Goal: Use online tool/utility: Utilize a website feature to perform a specific function

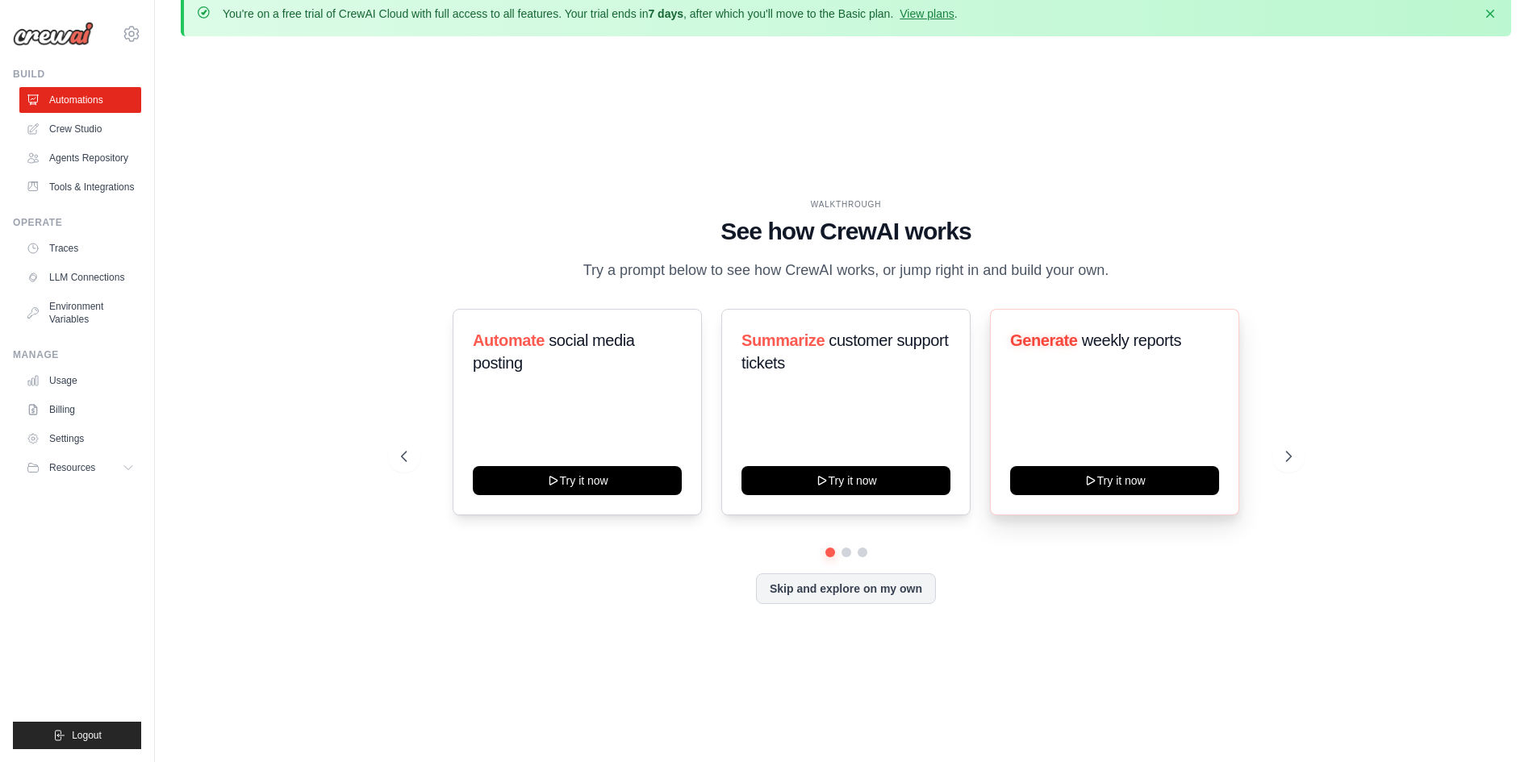
scroll to position [56, 0]
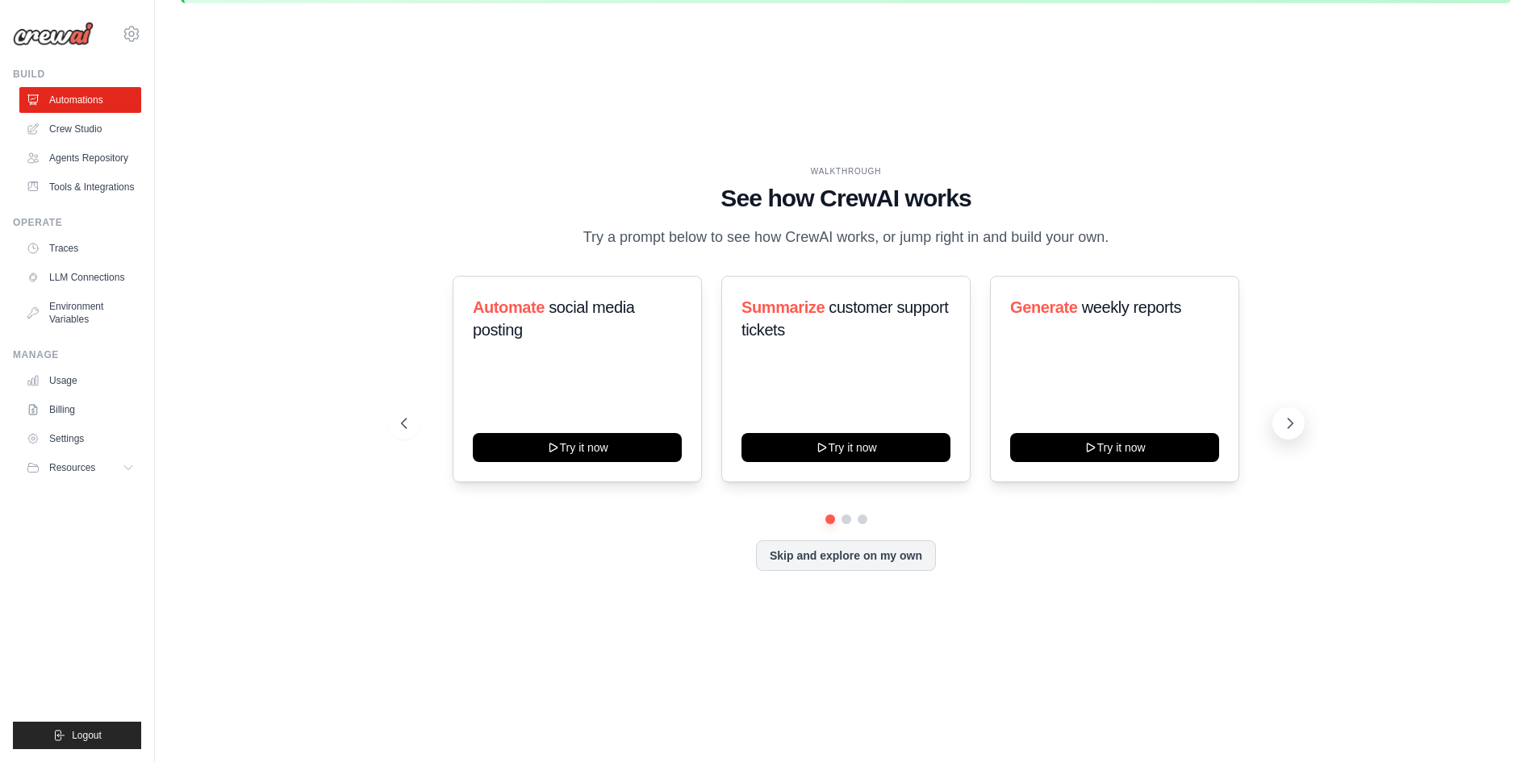
click at [1289, 420] on icon at bounding box center [1289, 424] width 5 height 10
click at [409, 437] on button at bounding box center [404, 423] width 32 height 32
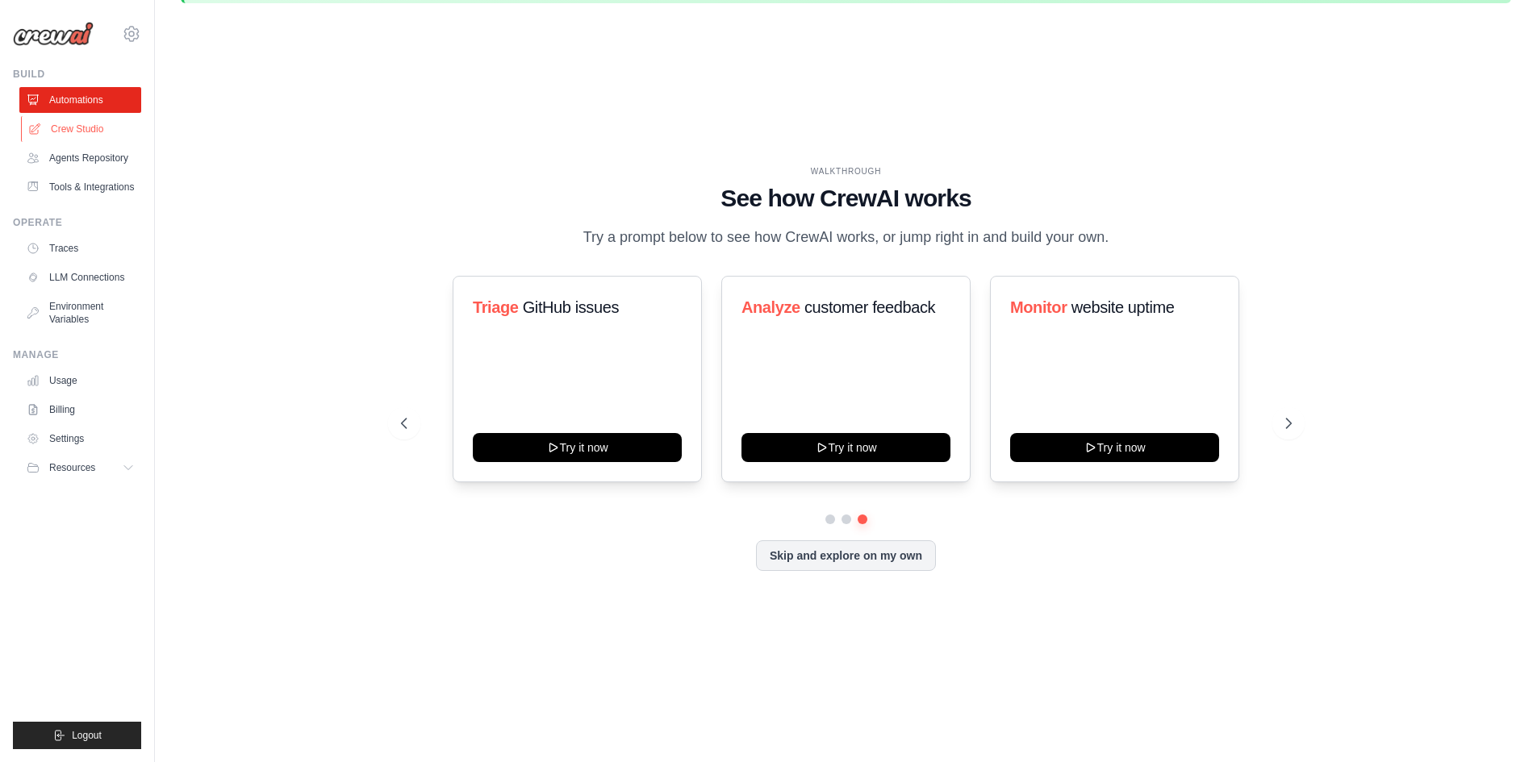
click at [51, 130] on link "Crew Studio" at bounding box center [82, 129] width 122 height 26
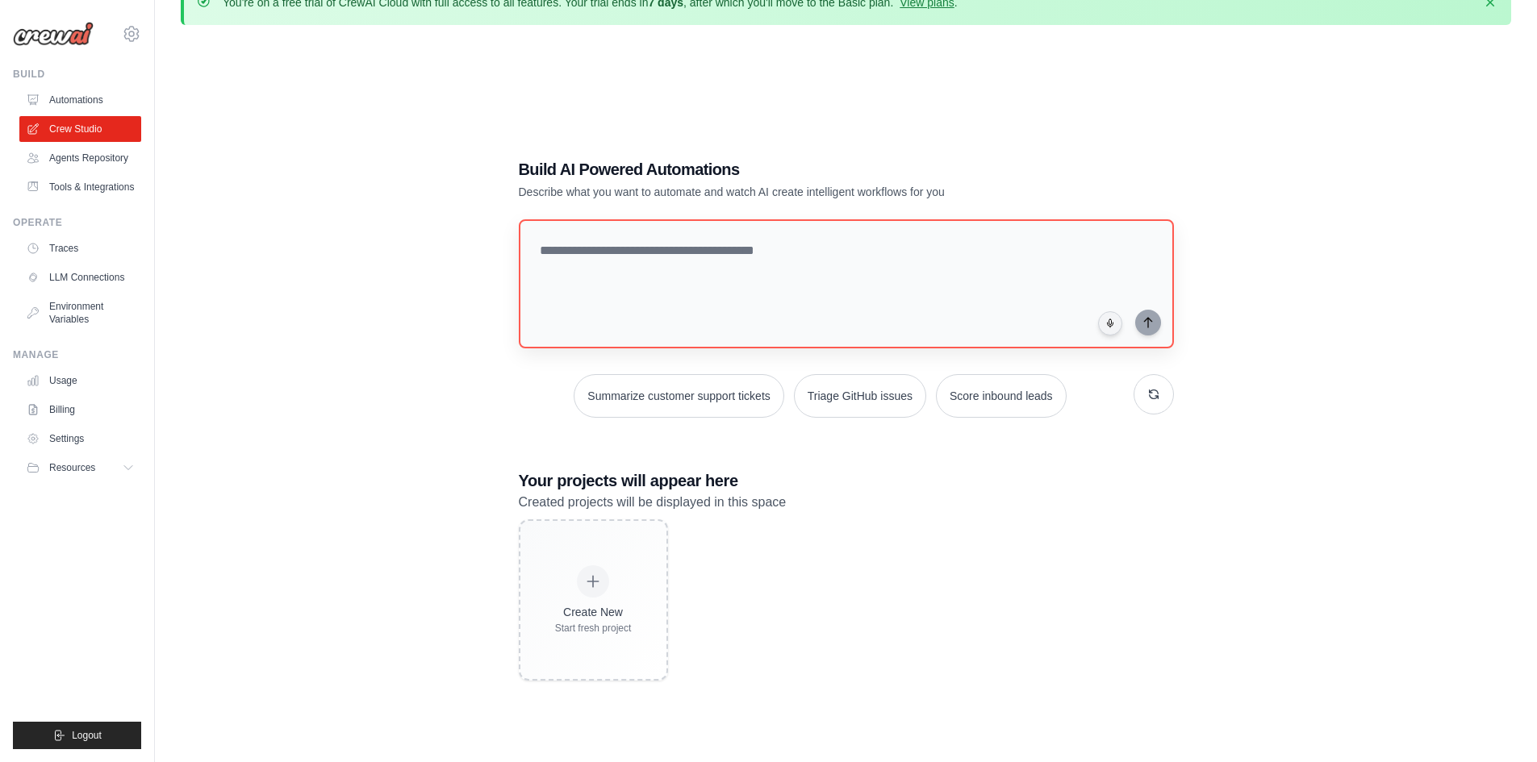
scroll to position [89, 0]
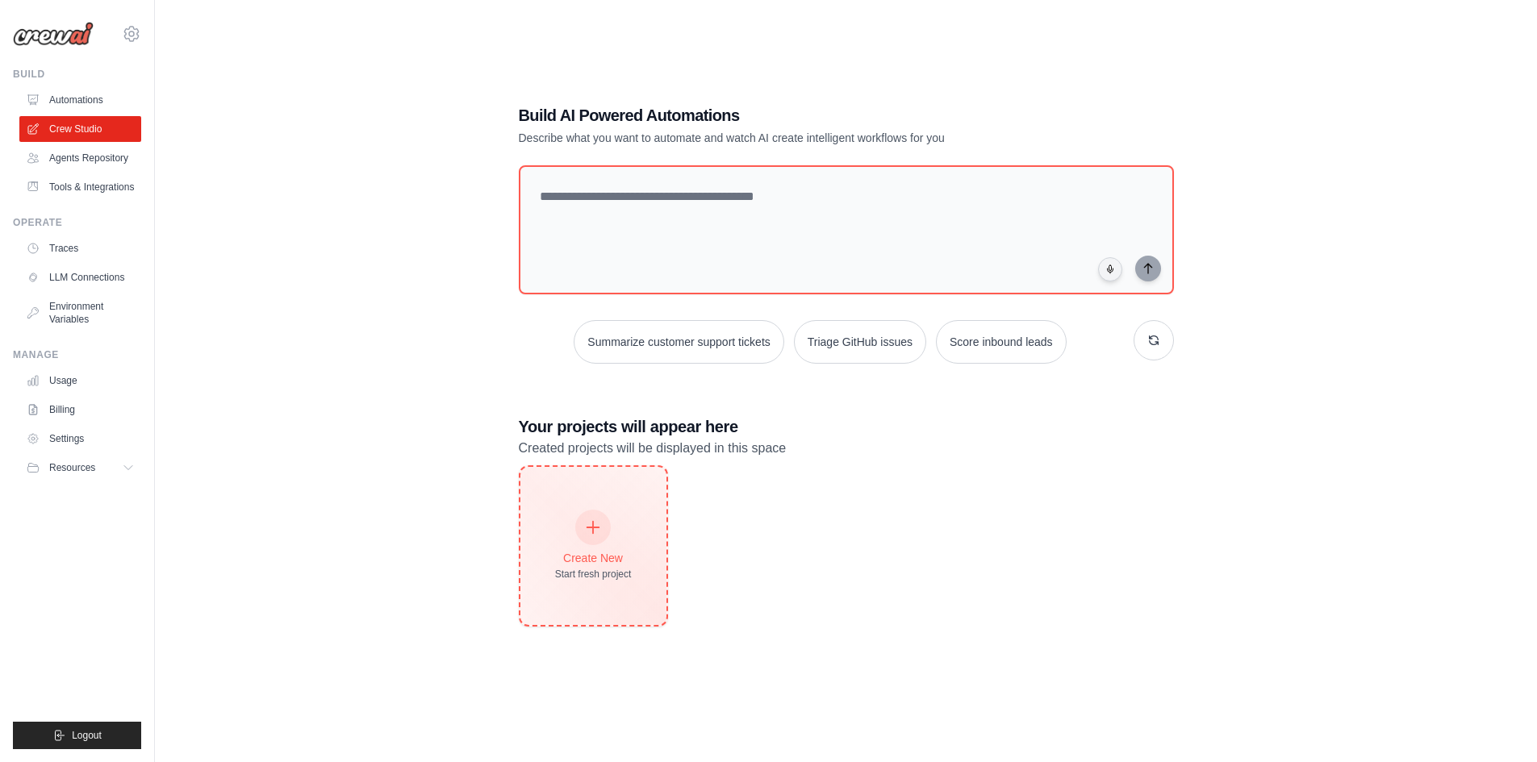
click at [599, 544] on div "Create New Start fresh project" at bounding box center [593, 545] width 77 height 69
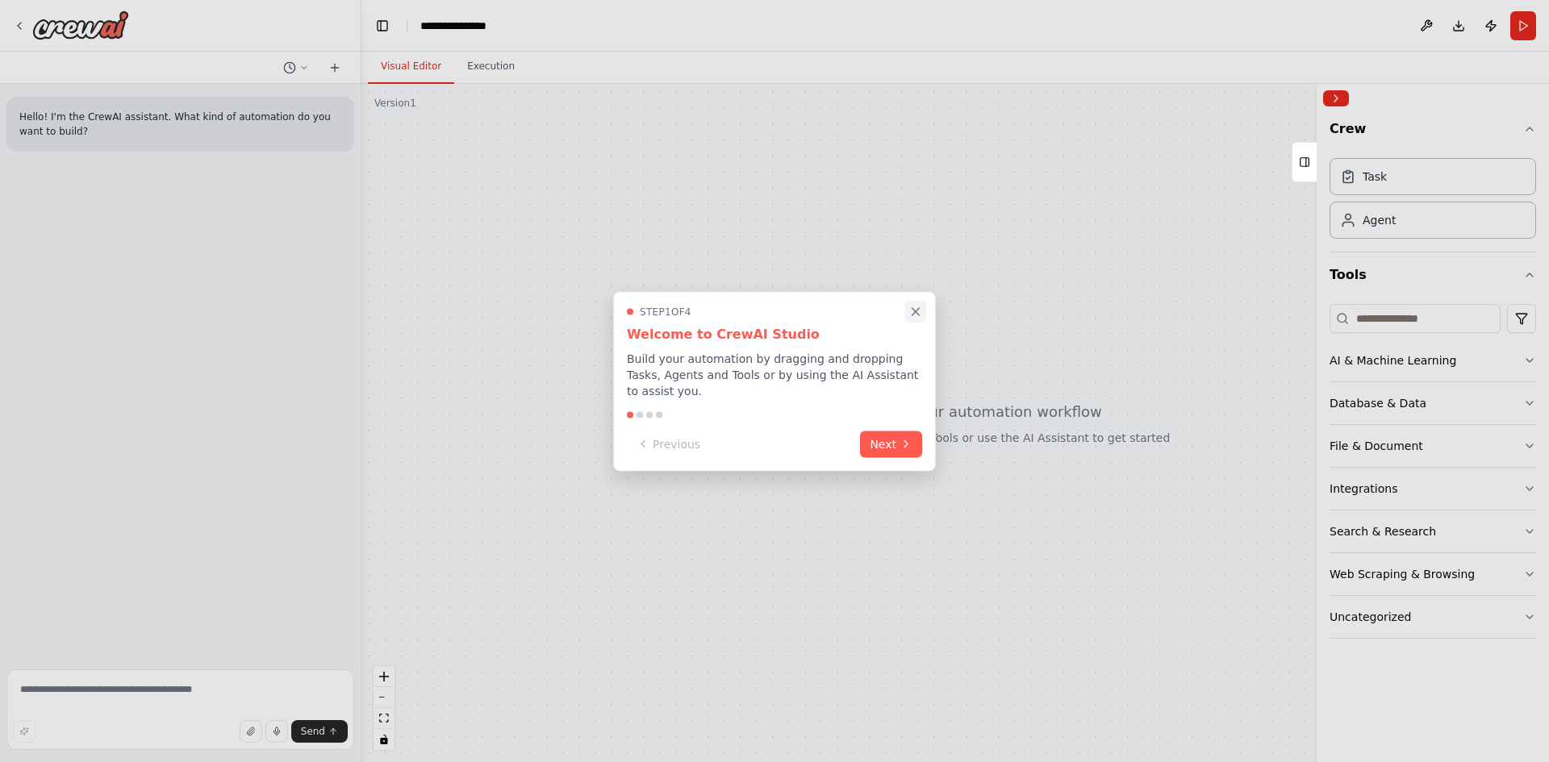
click at [919, 319] on icon "Close walkthrough" at bounding box center [915, 311] width 15 height 15
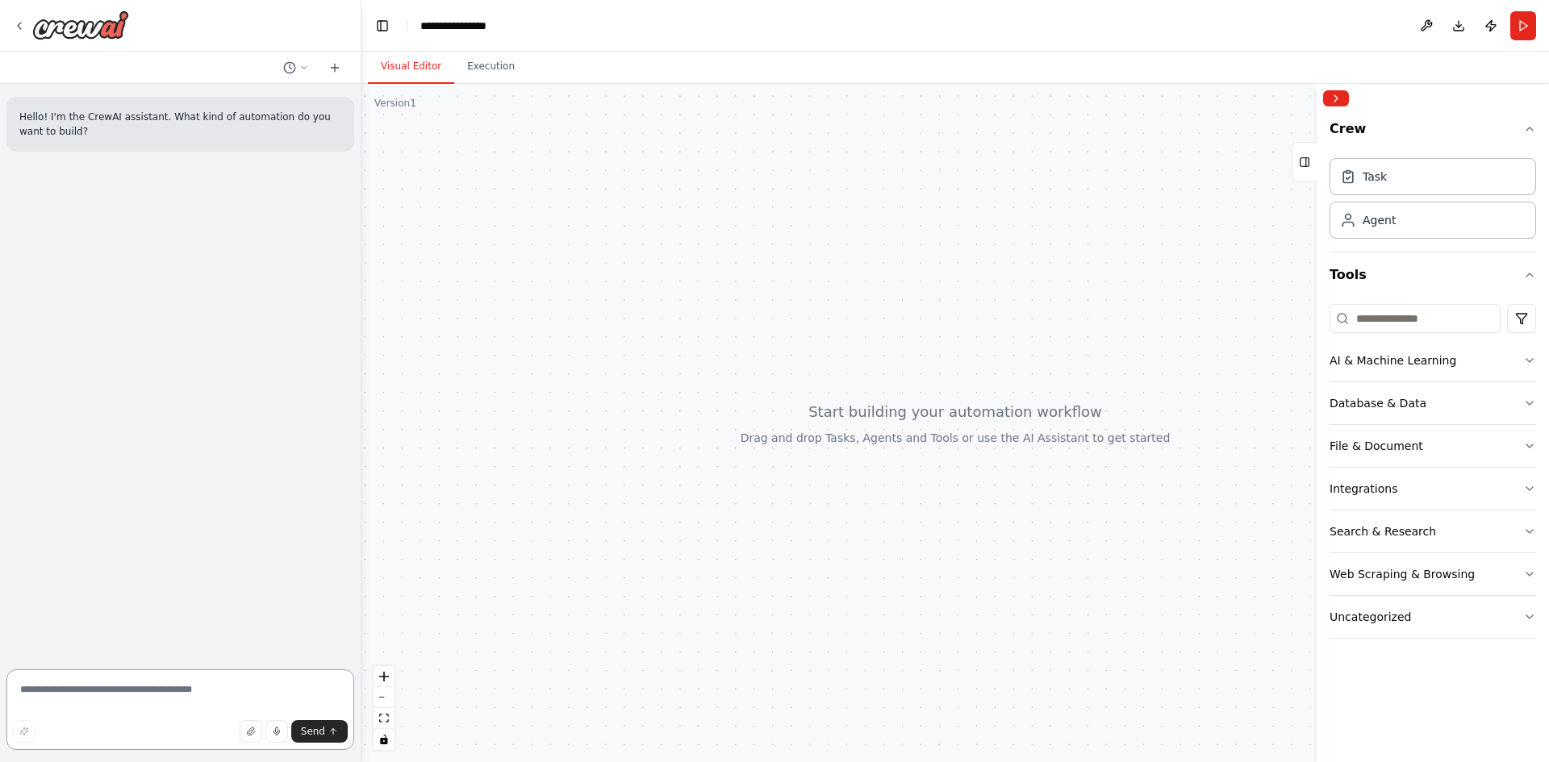
click at [73, 695] on textarea at bounding box center [180, 710] width 348 height 81
click at [212, 144] on div "Hello! I'm the CrewAI assistant. What kind of automation do you want to build?" at bounding box center [180, 124] width 348 height 55
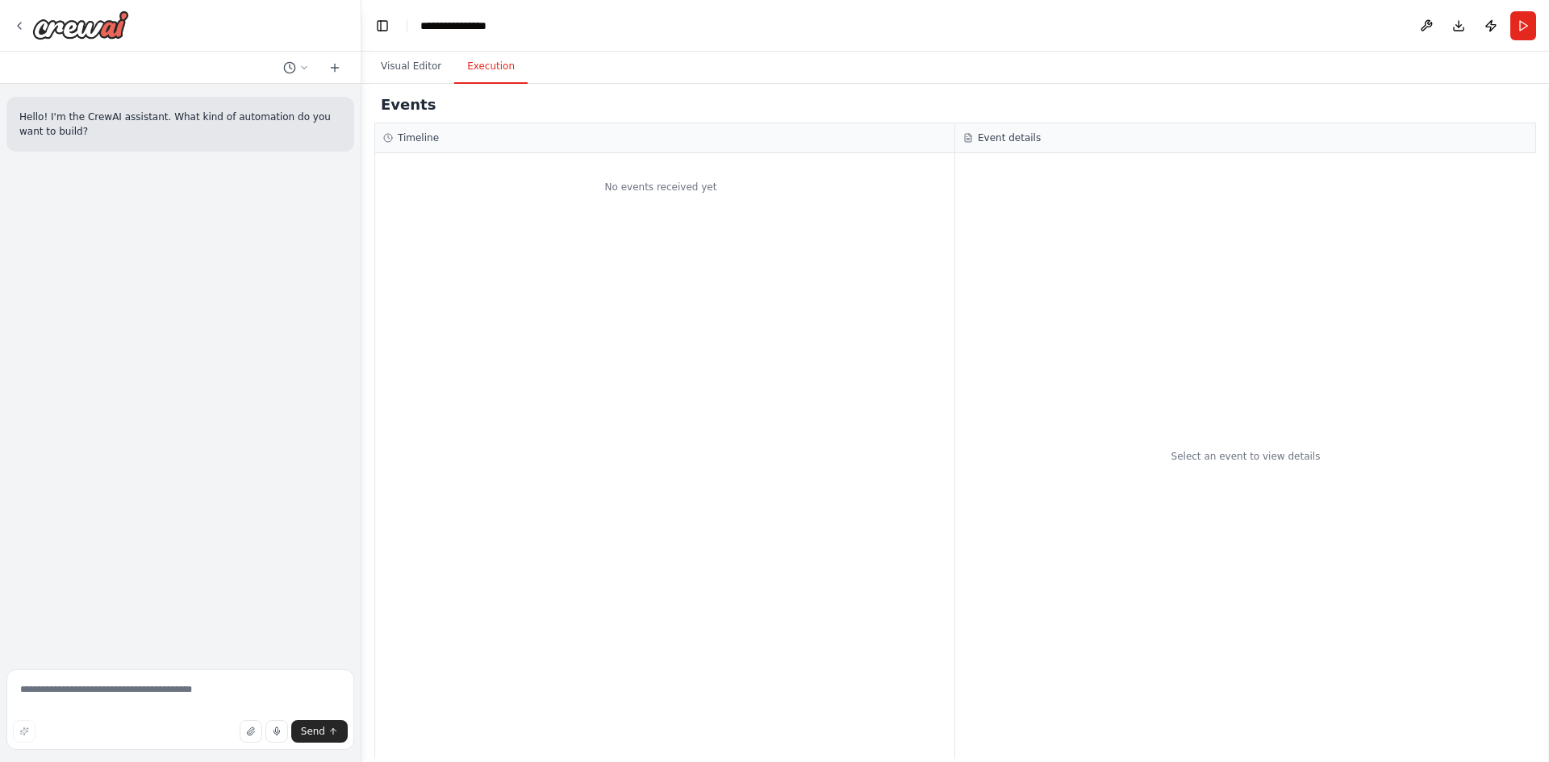
click at [482, 77] on button "Execution" at bounding box center [490, 67] width 73 height 34
click at [416, 76] on button "Visual Editor" at bounding box center [411, 67] width 86 height 34
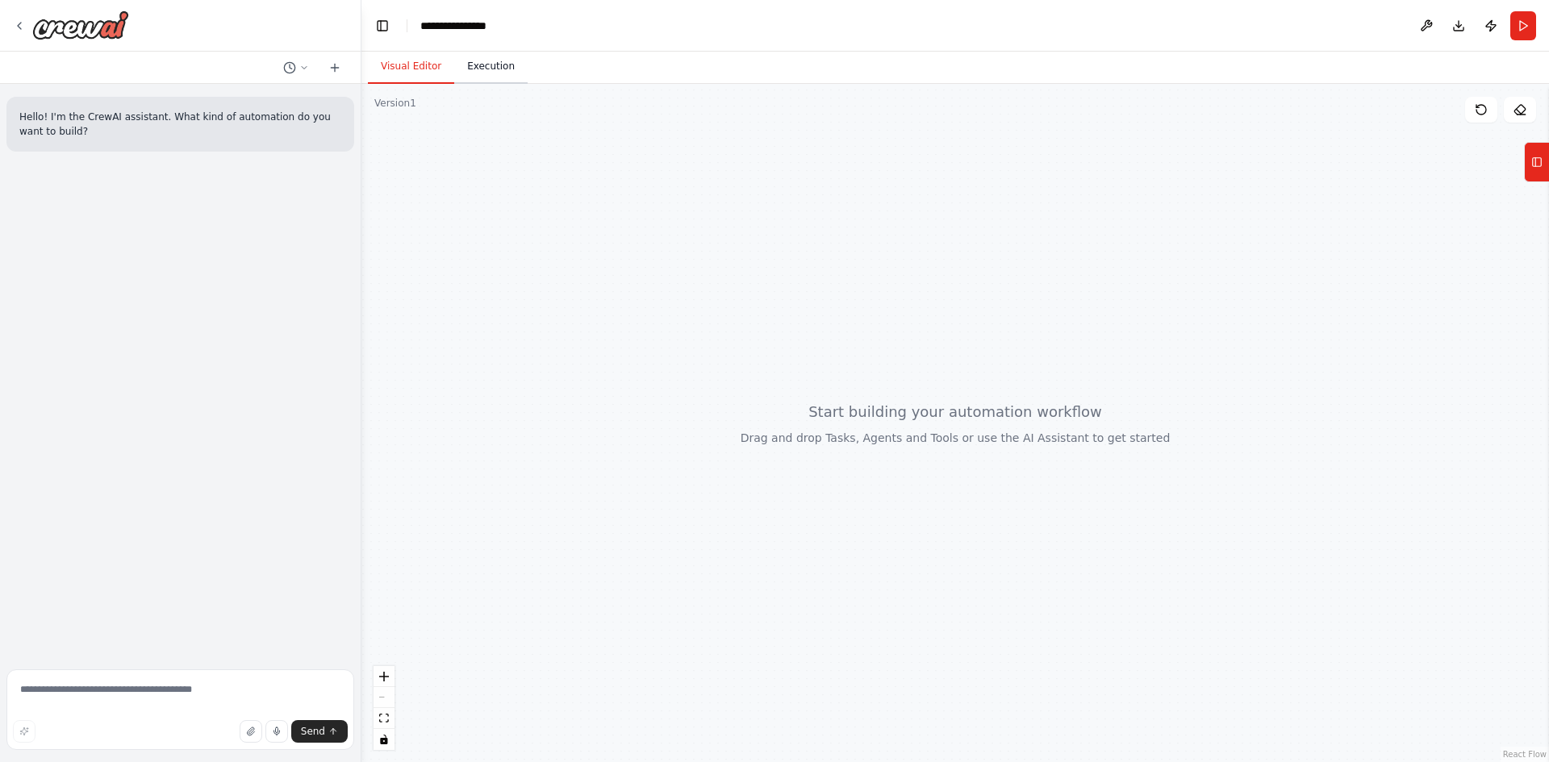
click at [503, 76] on button "Execution" at bounding box center [490, 67] width 73 height 34
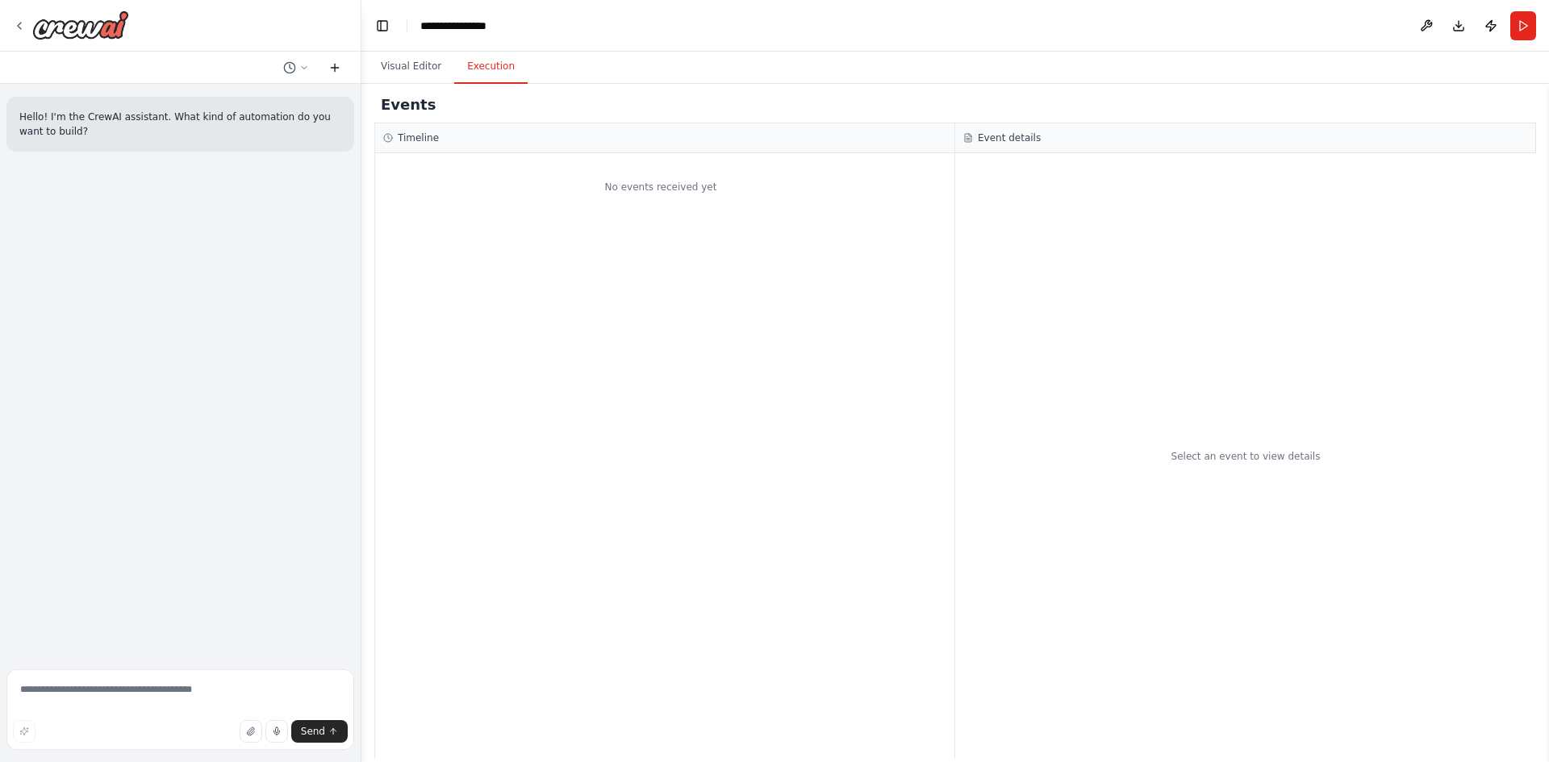
click at [332, 59] on button at bounding box center [335, 67] width 26 height 19
click at [332, 69] on icon at bounding box center [334, 67] width 13 height 13
click at [301, 76] on button at bounding box center [296, 67] width 39 height 19
click at [262, 240] on div at bounding box center [180, 381] width 361 height 762
click at [470, 220] on div "No events received yet" at bounding box center [664, 456] width 579 height 606
